Goal: Transaction & Acquisition: Purchase product/service

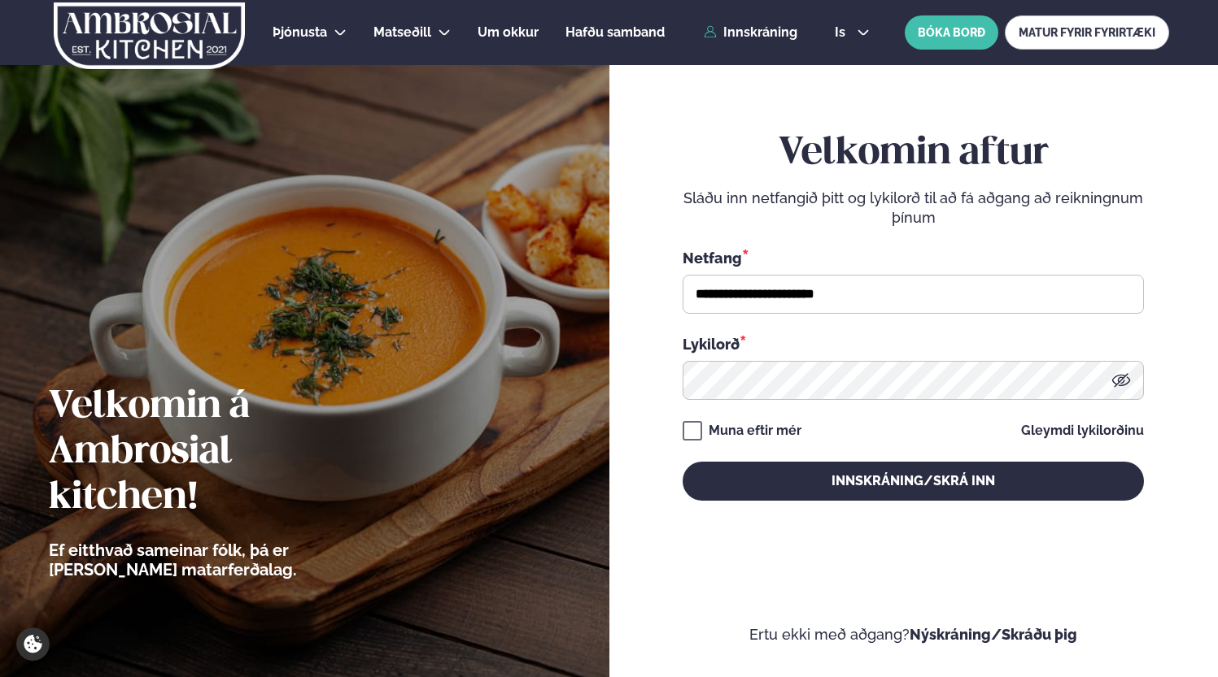
click at [851, 472] on button "Innskráning/Skrá inn" at bounding box center [912, 481] width 461 height 39
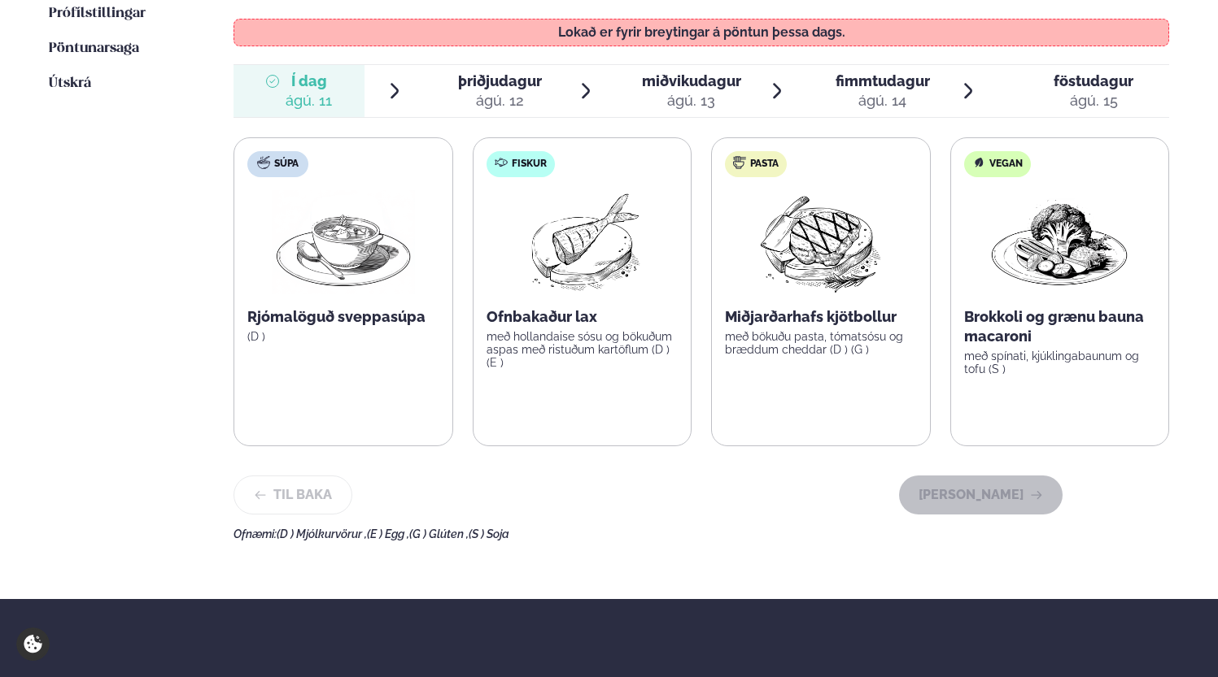
scroll to position [546, 0]
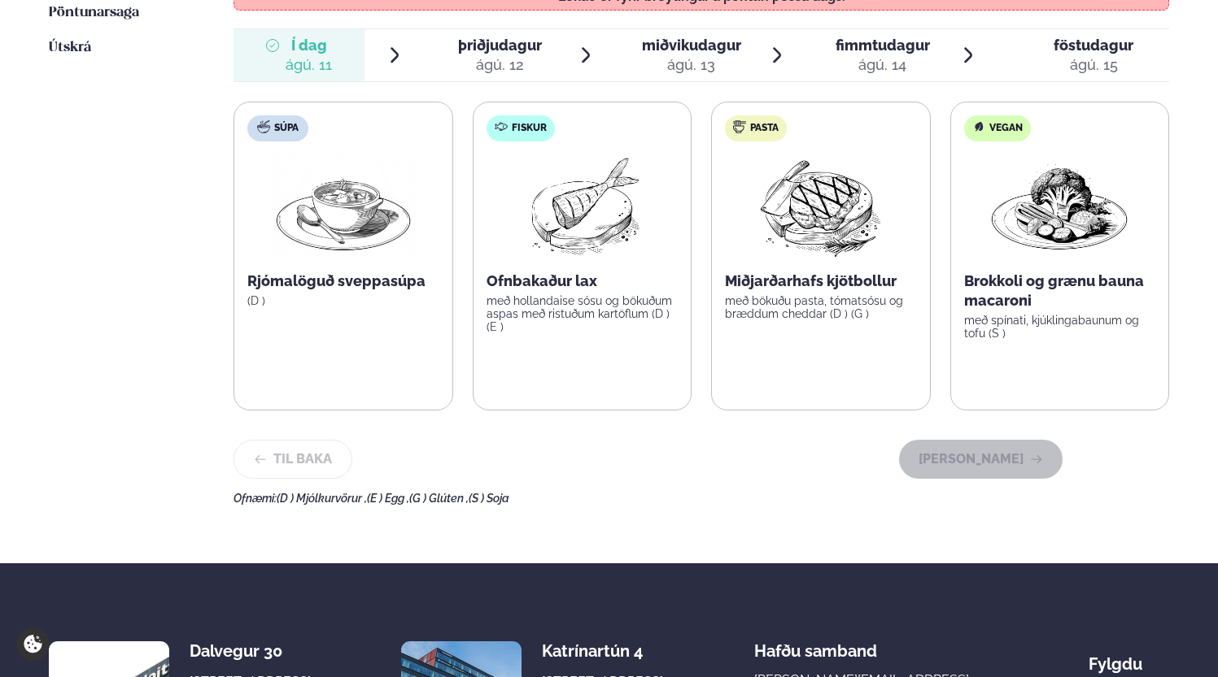
click at [476, 28] on div "Í dag Í d. [DATE] þriðjudagur þri. [DATE] miðvikudagur mið. [DATE] fimmtudagur …" at bounding box center [700, 55] width 935 height 54
click at [488, 37] on span "þriðjudagur" at bounding box center [500, 45] width 84 height 17
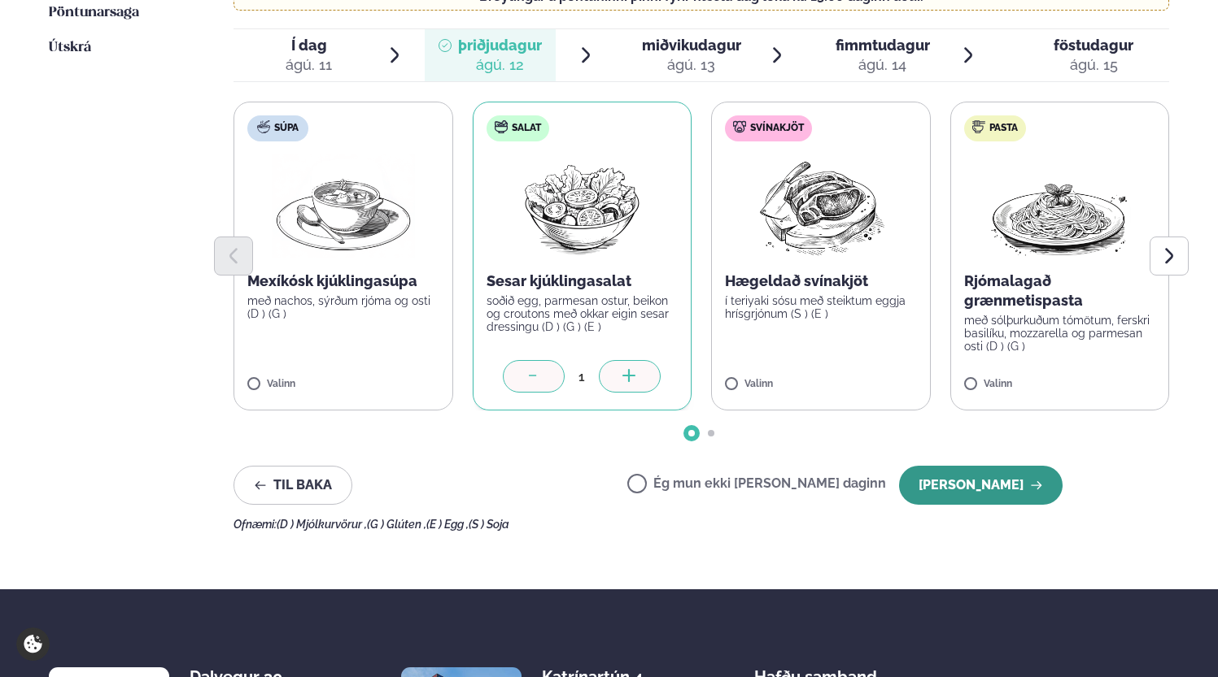
click at [1035, 466] on button "[PERSON_NAME]" at bounding box center [980, 485] width 163 height 39
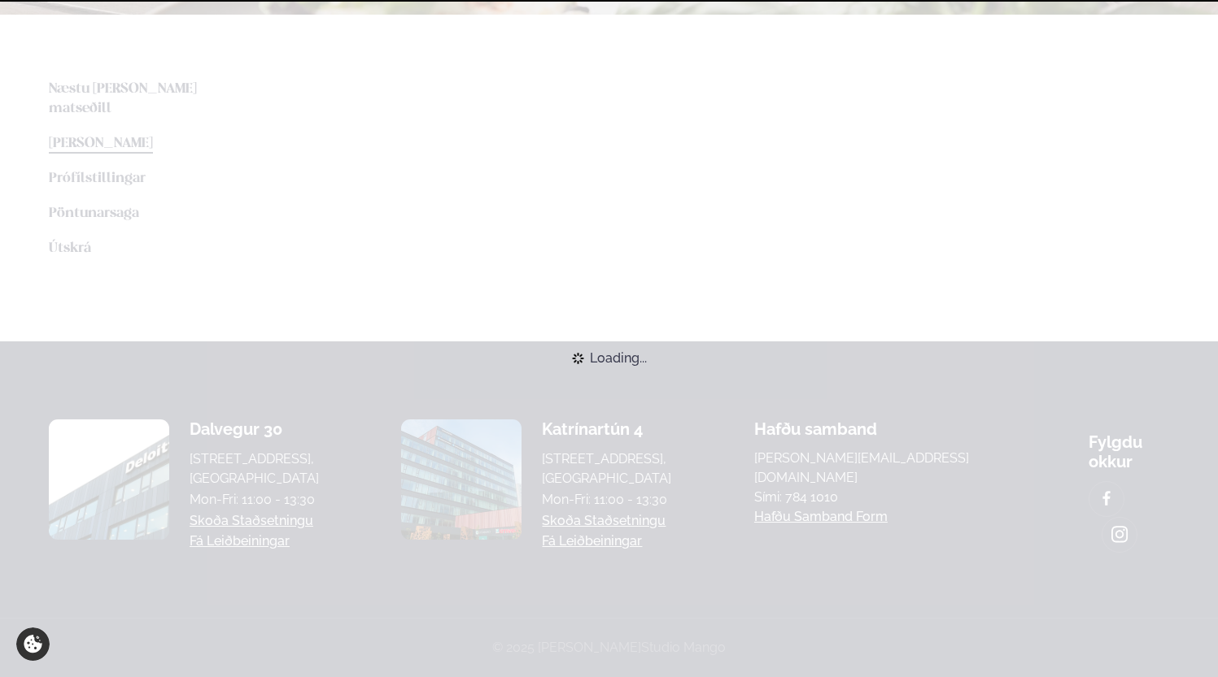
scroll to position [338, 0]
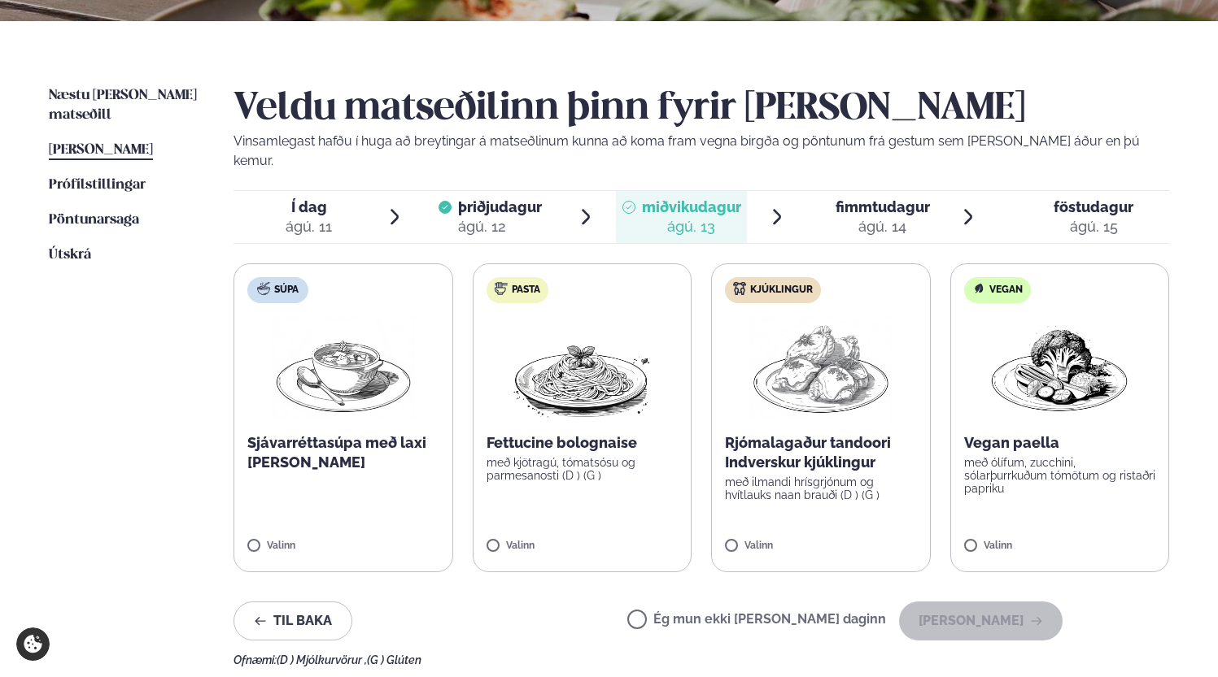
click at [525, 198] on div "þriðjudagur þri." at bounding box center [500, 208] width 84 height 20
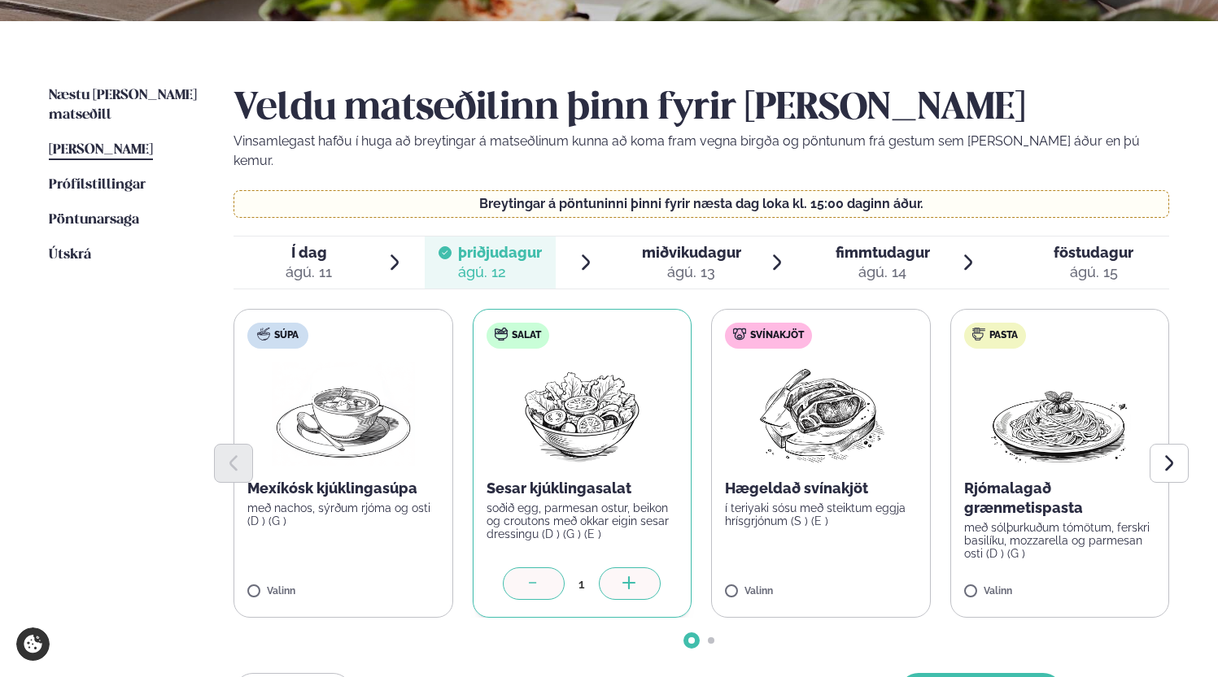
click at [681, 244] on span "miðvikudagur" at bounding box center [691, 252] width 99 height 17
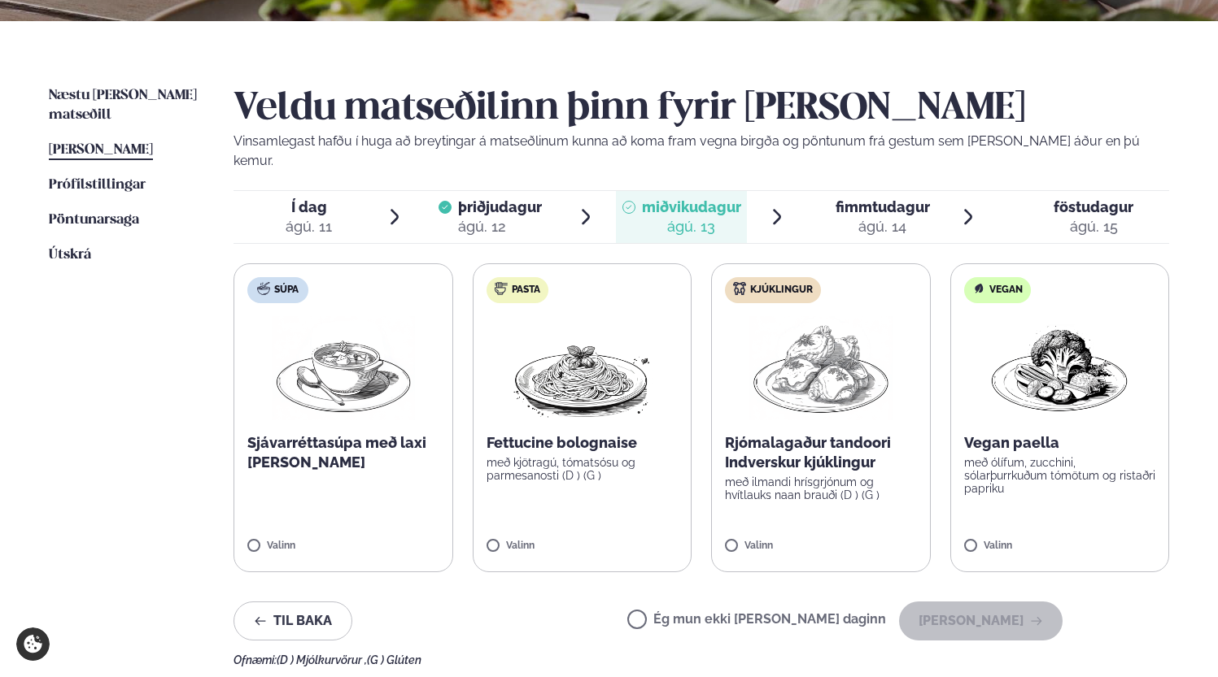
click at [748, 541] on div "Valinn" at bounding box center [821, 550] width 192 height 18
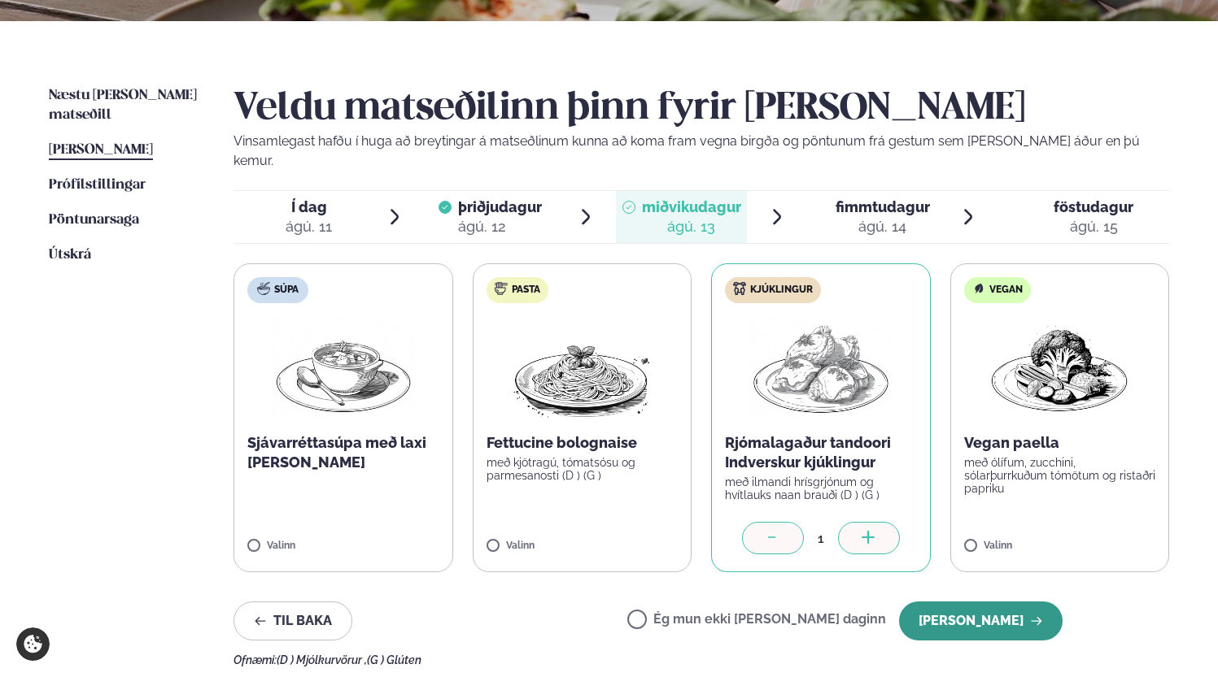
click at [979, 613] on button "[PERSON_NAME]" at bounding box center [980, 621] width 163 height 39
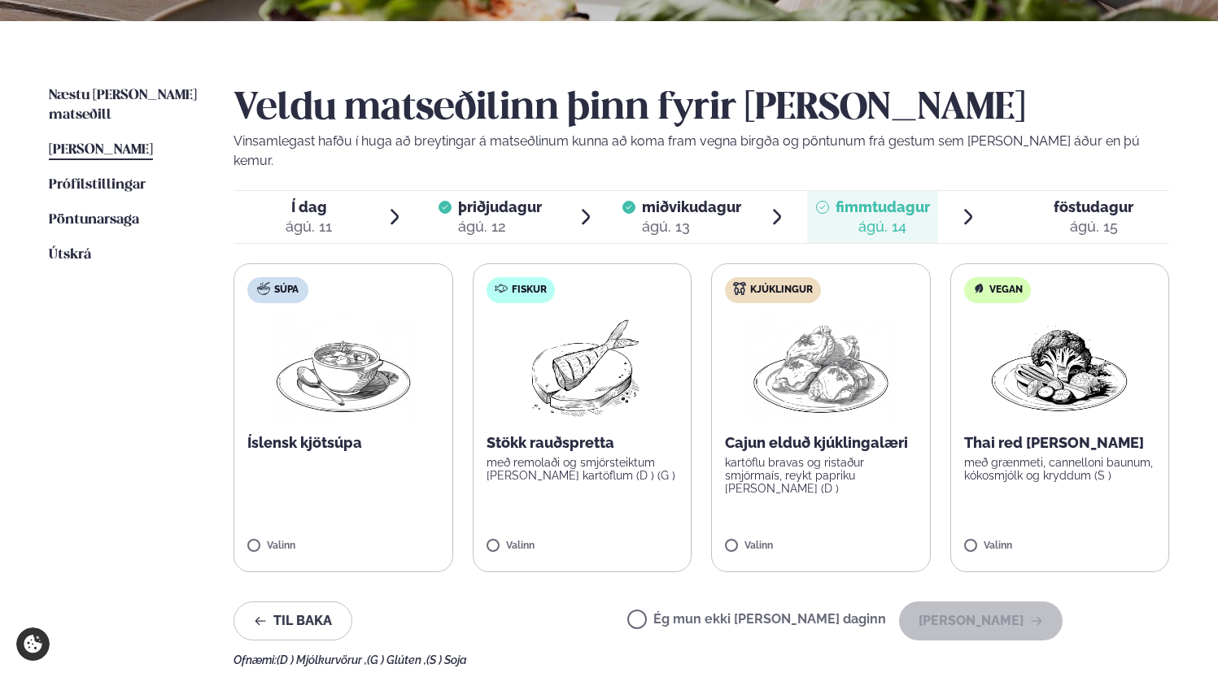
click at [1113, 198] on span "föstudagur" at bounding box center [1093, 206] width 80 height 17
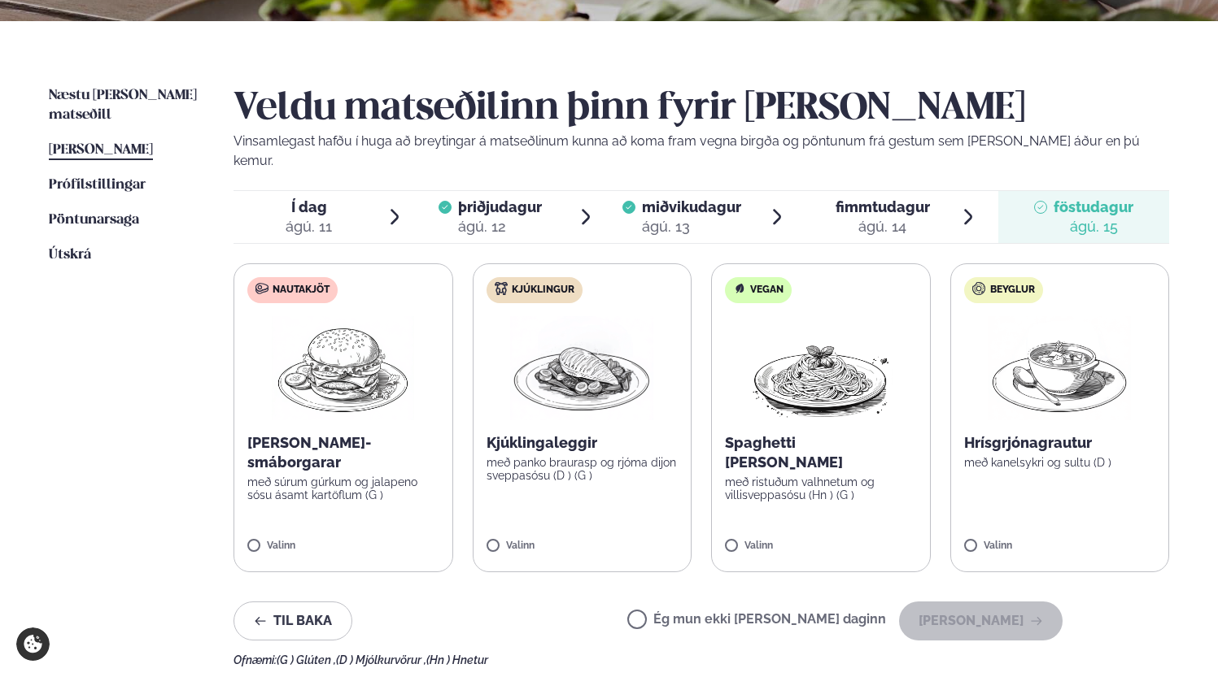
click at [1019, 512] on label "Beyglur Hrísgrjónagrautur með kanelsykri og sultu (D ) Valinn" at bounding box center [1060, 418] width 220 height 309
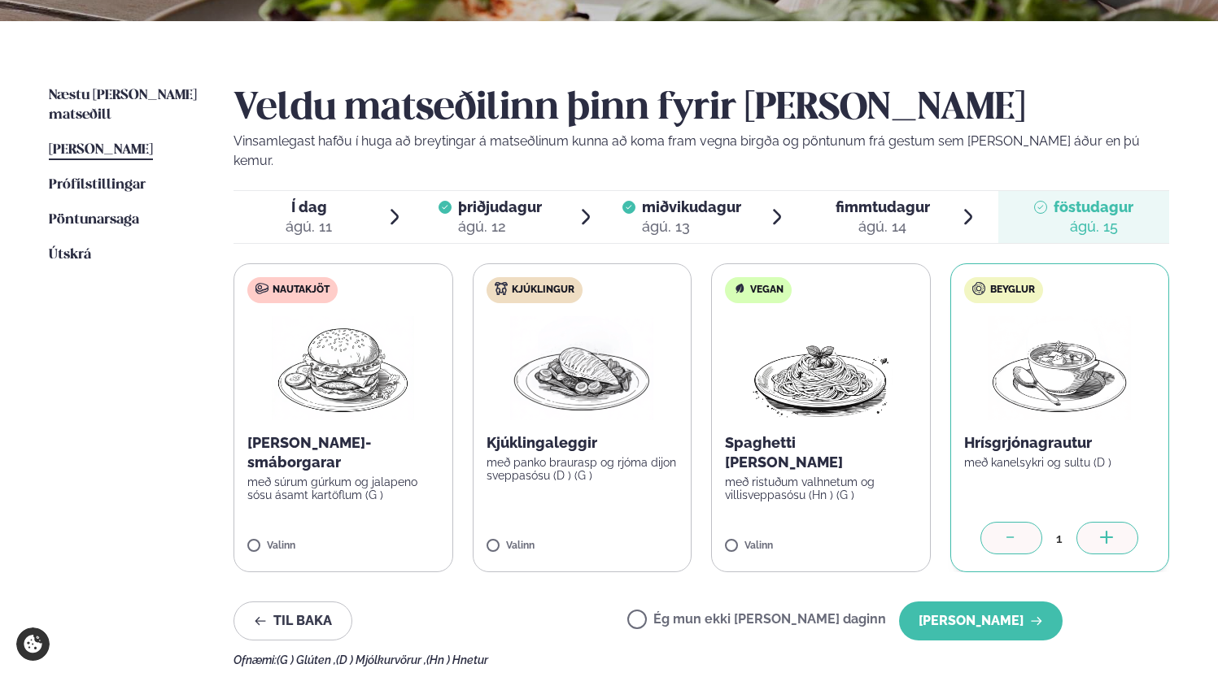
click at [320, 539] on label "Nautakjöt [PERSON_NAME]-smáborgarar með súrum gúrkum og jalapeno sósu ásamt kar…" at bounding box center [343, 418] width 220 height 309
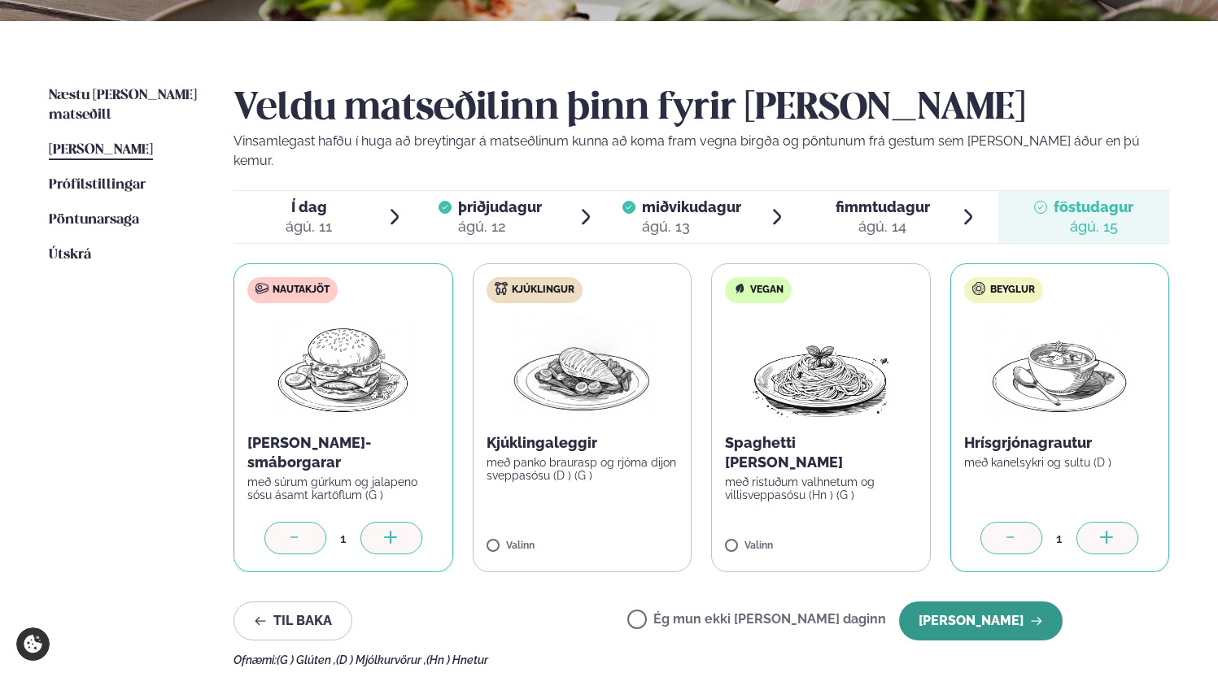
click at [978, 602] on button "[PERSON_NAME]" at bounding box center [980, 621] width 163 height 39
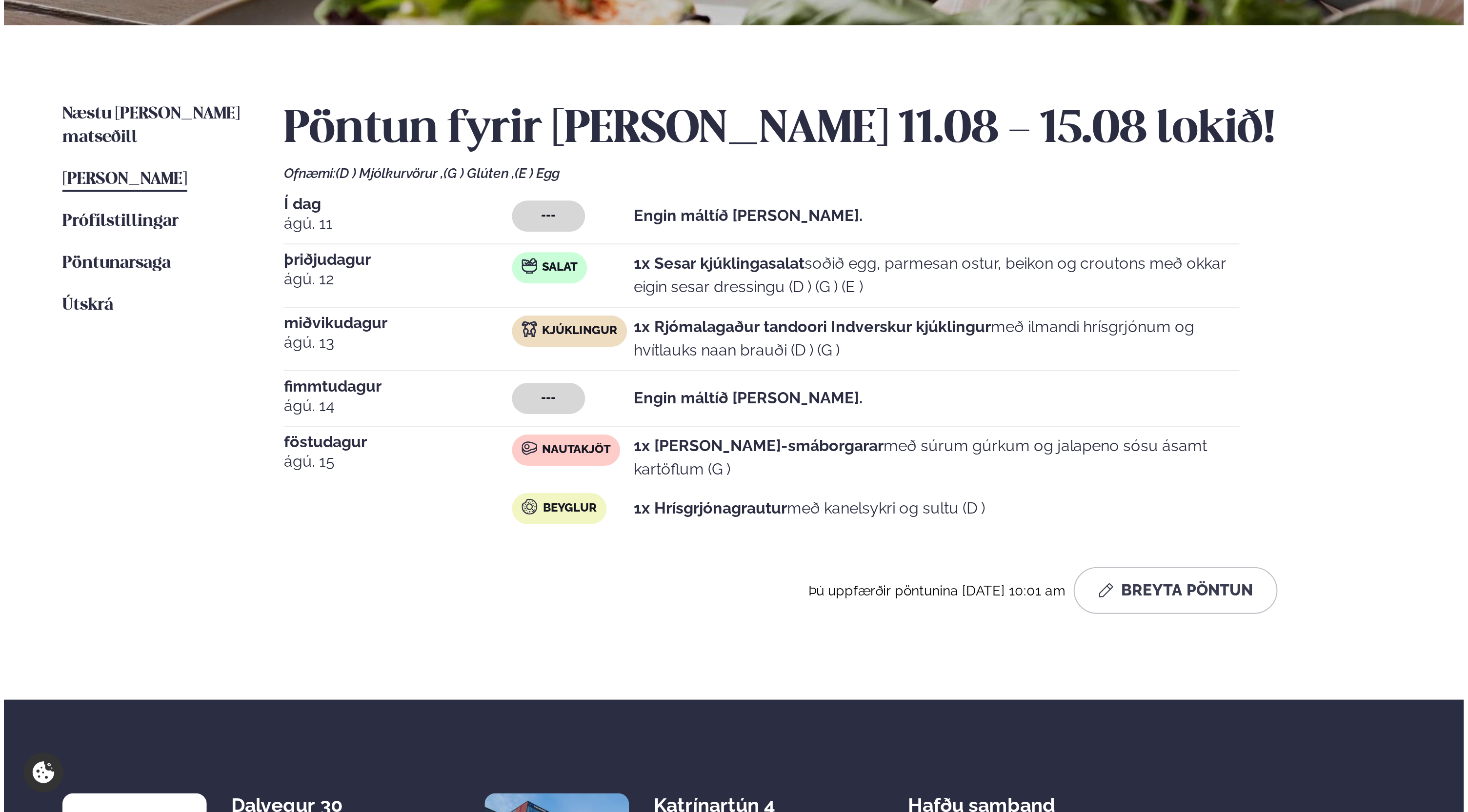
scroll to position [20, 0]
